Goal: Task Accomplishment & Management: Use online tool/utility

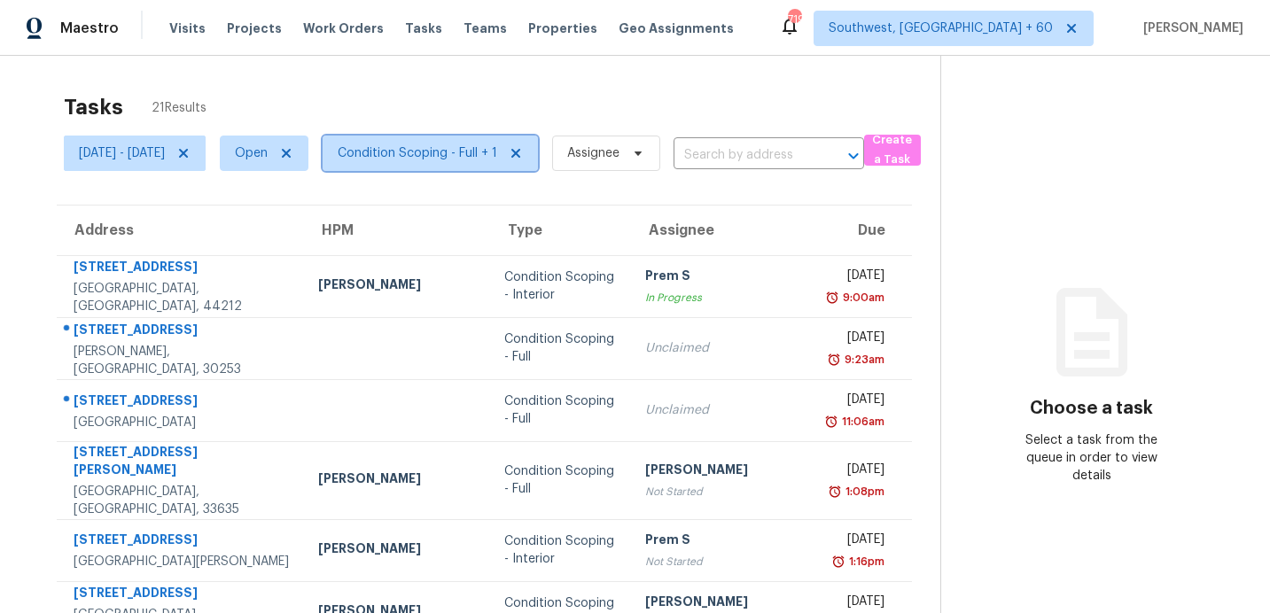
click at [440, 158] on span "Condition Scoping - Full + 1" at bounding box center [418, 153] width 160 height 18
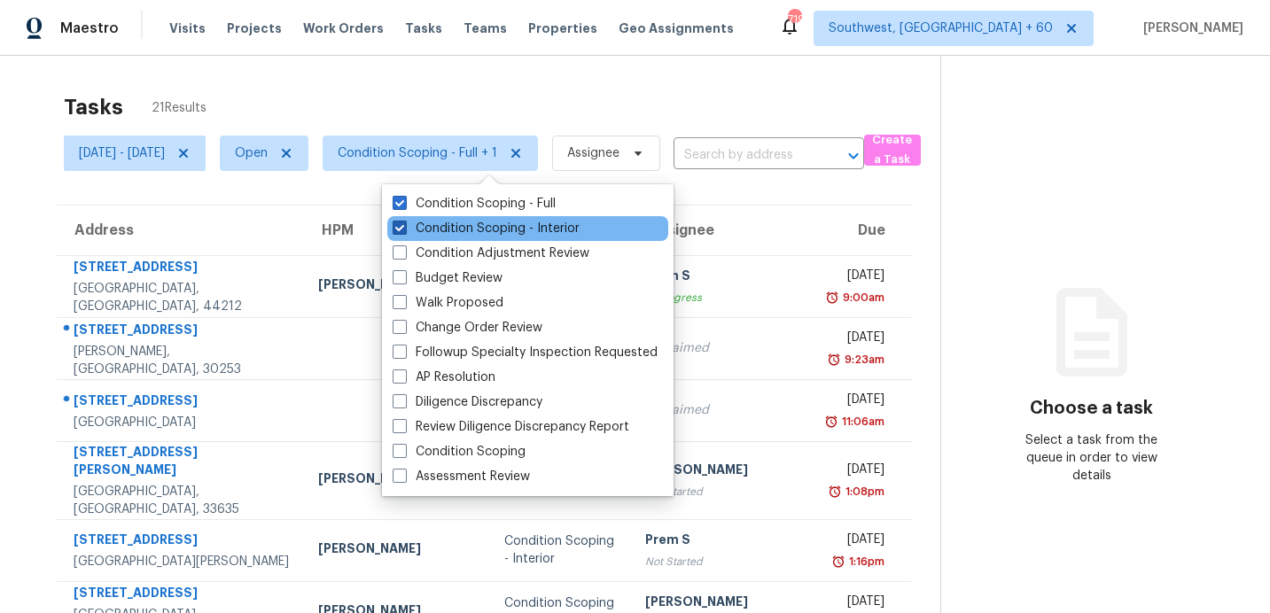
click at [472, 227] on label "Condition Scoping - Interior" at bounding box center [486, 229] width 187 height 18
click at [404, 227] on input "Condition Scoping - Interior" at bounding box center [399, 226] width 12 height 12
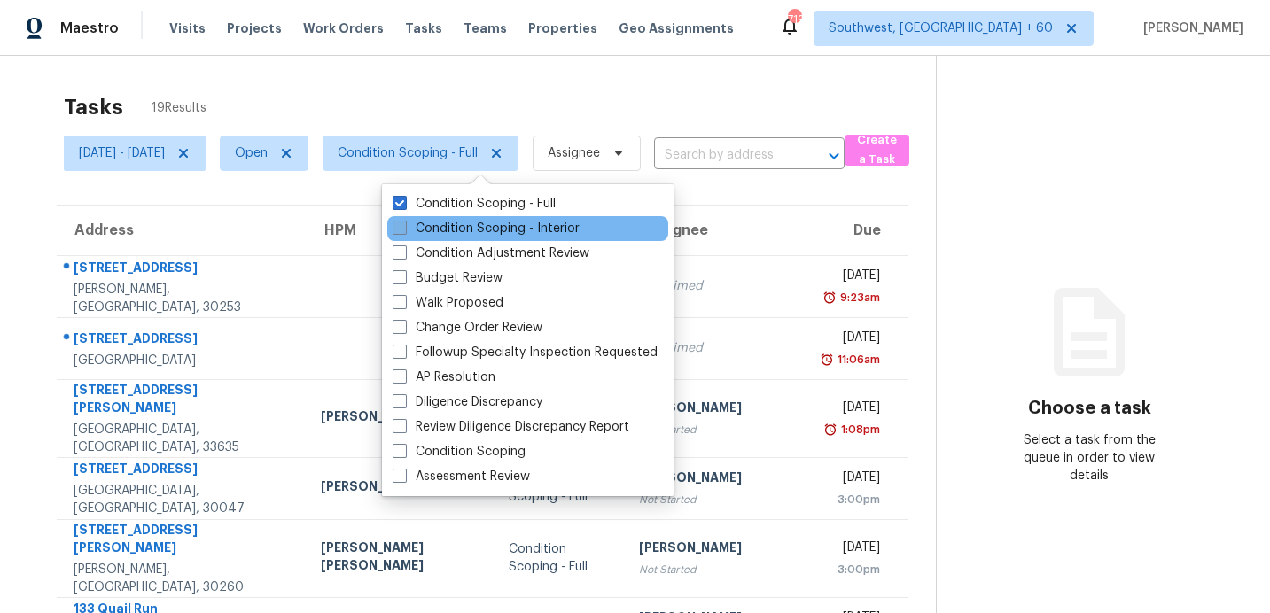
click at [472, 228] on label "Condition Scoping - Interior" at bounding box center [486, 229] width 187 height 18
click at [404, 228] on input "Condition Scoping - Interior" at bounding box center [399, 226] width 12 height 12
checkbox input "true"
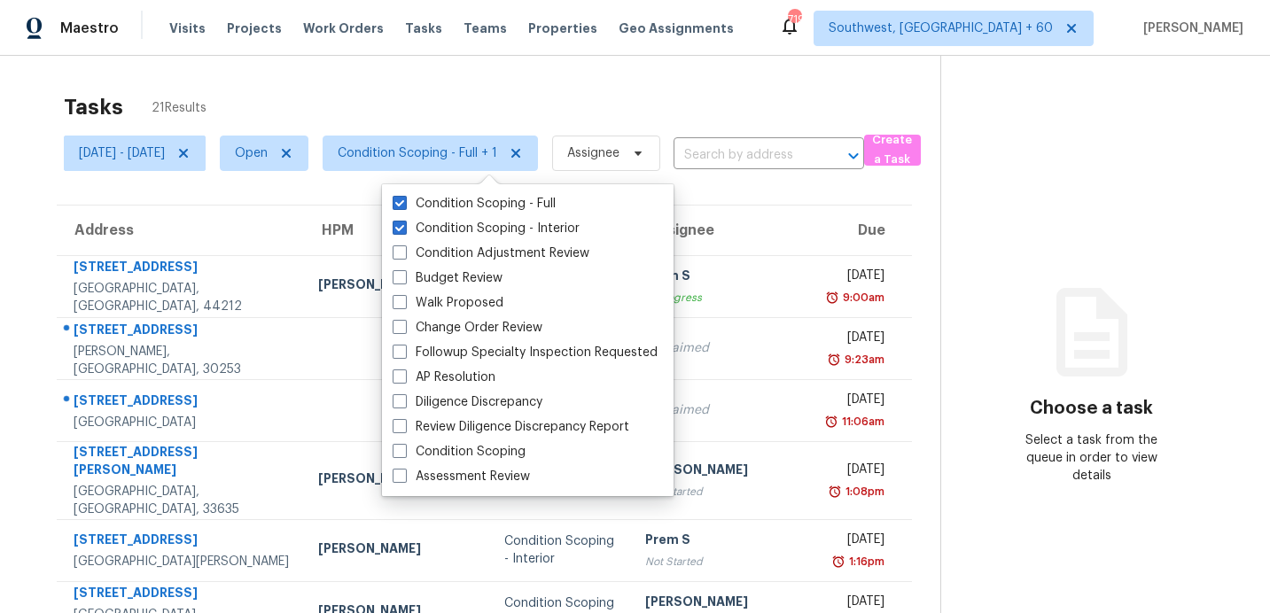
click at [469, 71] on div "Tasks 21 Results Tue, Sep 23 - Tue, Sep 23 Open Condition Scoping - Full + 1 As…" at bounding box center [635, 513] width 1270 height 915
